Goal: Transaction & Acquisition: Obtain resource

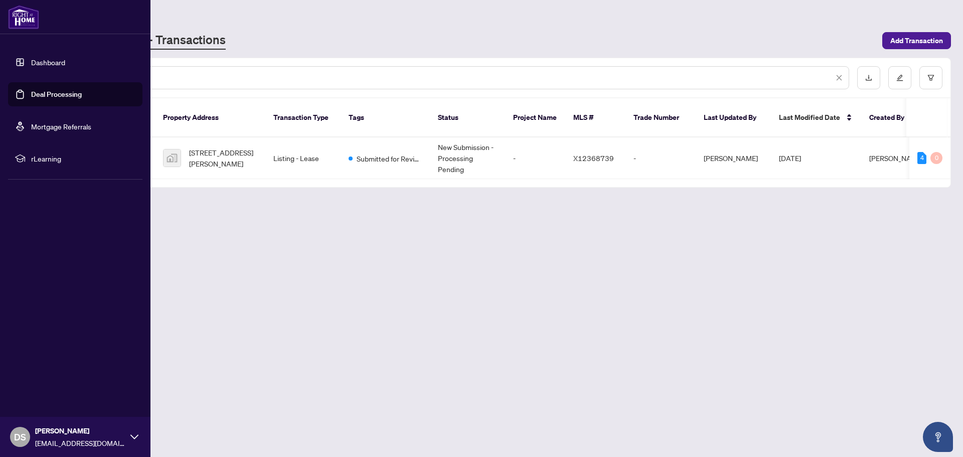
click at [43, 90] on link "Deal Processing" at bounding box center [56, 94] width 51 height 9
click at [45, 90] on link "Deal Processing" at bounding box center [56, 94] width 51 height 9
click at [66, 96] on link "Deal Processing" at bounding box center [56, 94] width 51 height 9
click at [67, 96] on link "Deal Processing" at bounding box center [56, 94] width 51 height 9
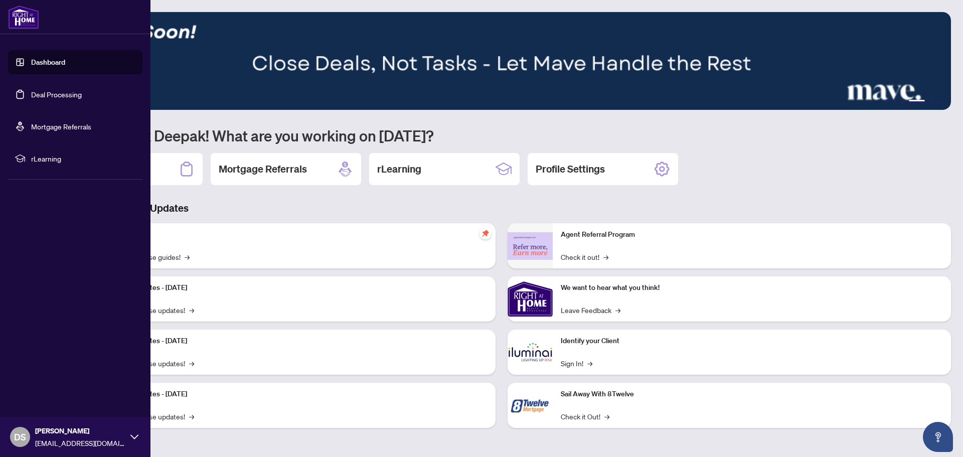
click at [47, 92] on link "Deal Processing" at bounding box center [56, 94] width 51 height 9
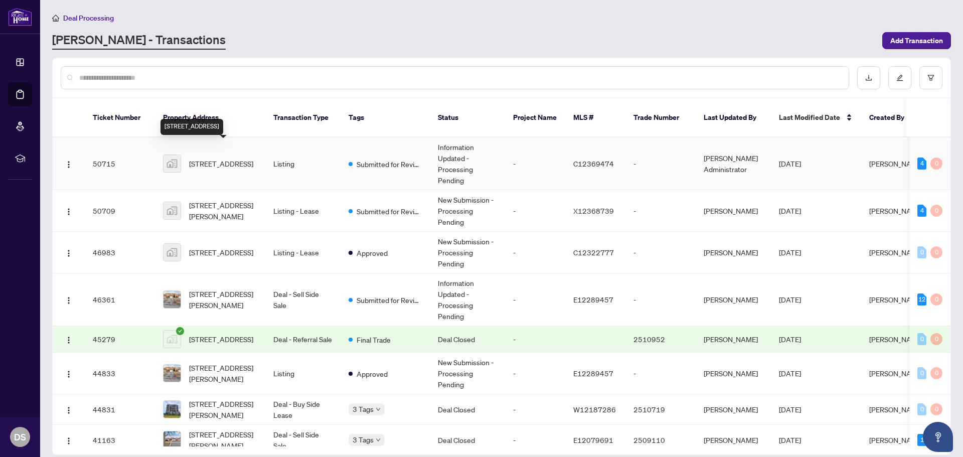
click at [216, 158] on span "[STREET_ADDRESS]" at bounding box center [221, 163] width 64 height 11
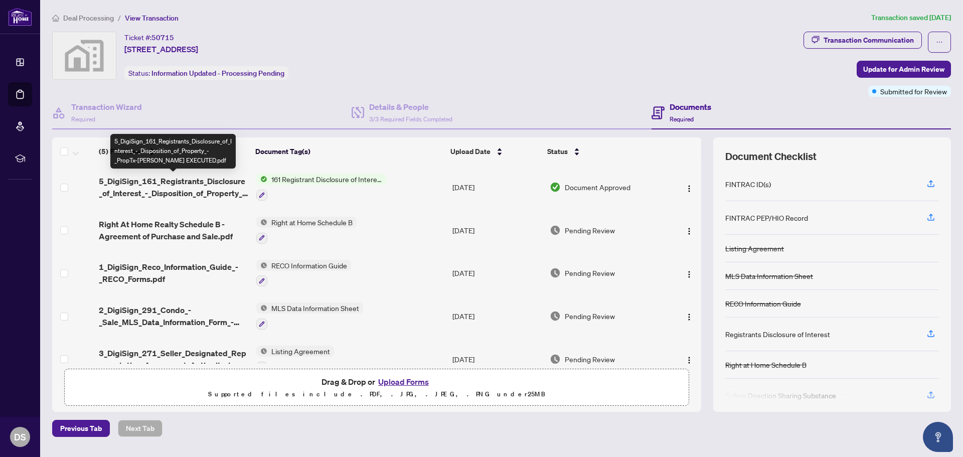
click at [196, 179] on span "5_DigiSign_161_Registrants_Disclosure_of_Interest_-_Disposition_of_Property_-_P…" at bounding box center [173, 187] width 149 height 24
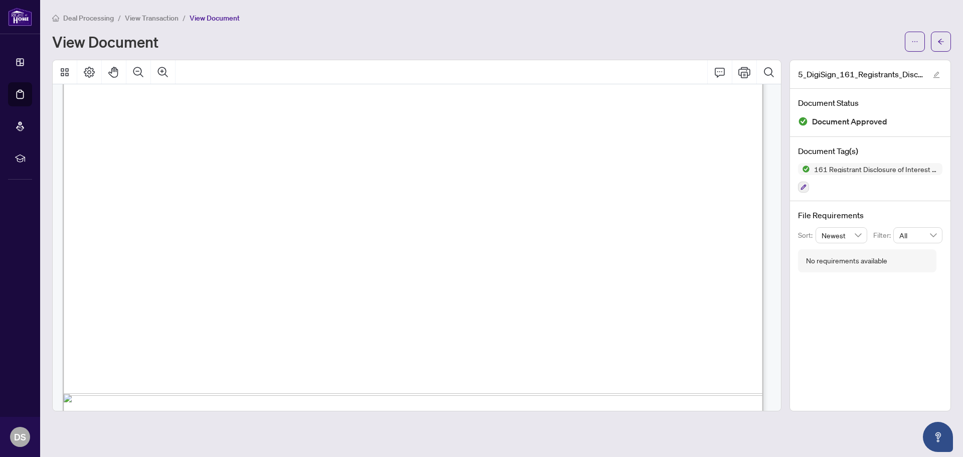
scroll to position [600, 0]
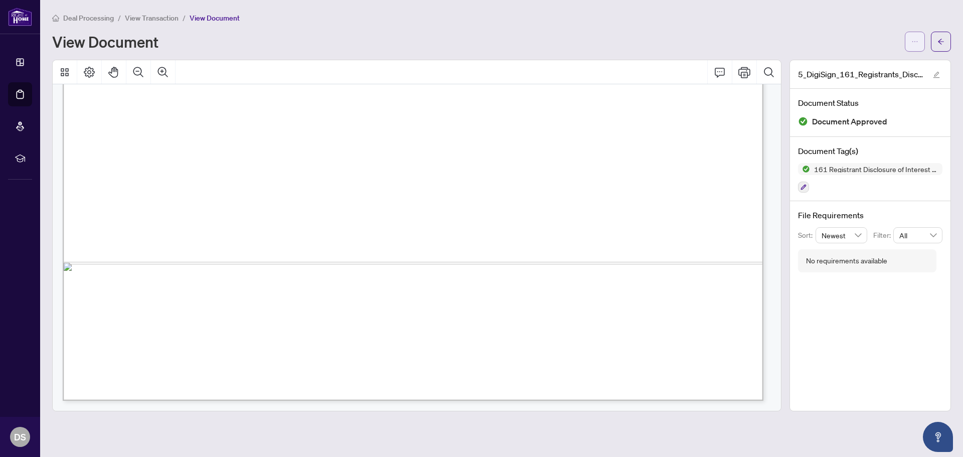
click at [917, 47] on span "button" at bounding box center [914, 42] width 7 height 16
click at [883, 61] on span "Download" at bounding box center [878, 63] width 76 height 11
